Goal: Entertainment & Leisure: Consume media (video, audio)

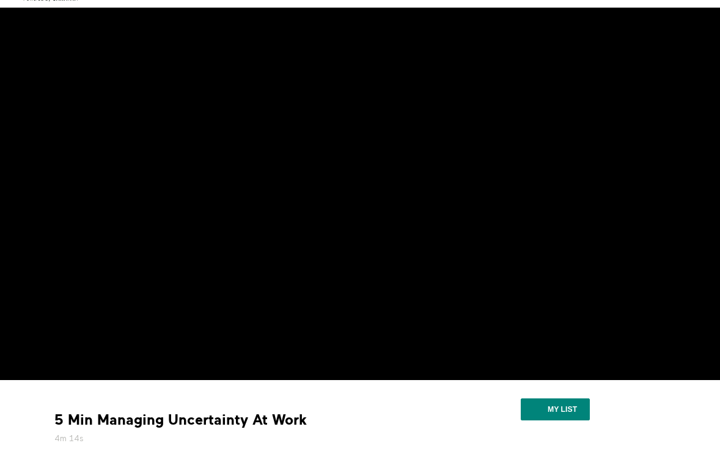
scroll to position [57, 0]
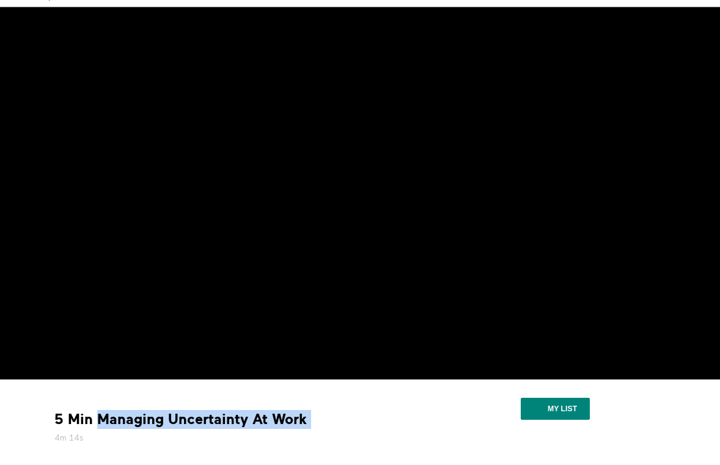
drag, startPoint x: 97, startPoint y: 421, endPoint x: 334, endPoint y: 417, distance: 236.7
click at [334, 417] on div "5 Min Managing Uncertainty At Work 4m 14s" at bounding box center [242, 427] width 385 height 34
copy div "Managing Uncertainty At Work"
